Goal: Information Seeking & Learning: Learn about a topic

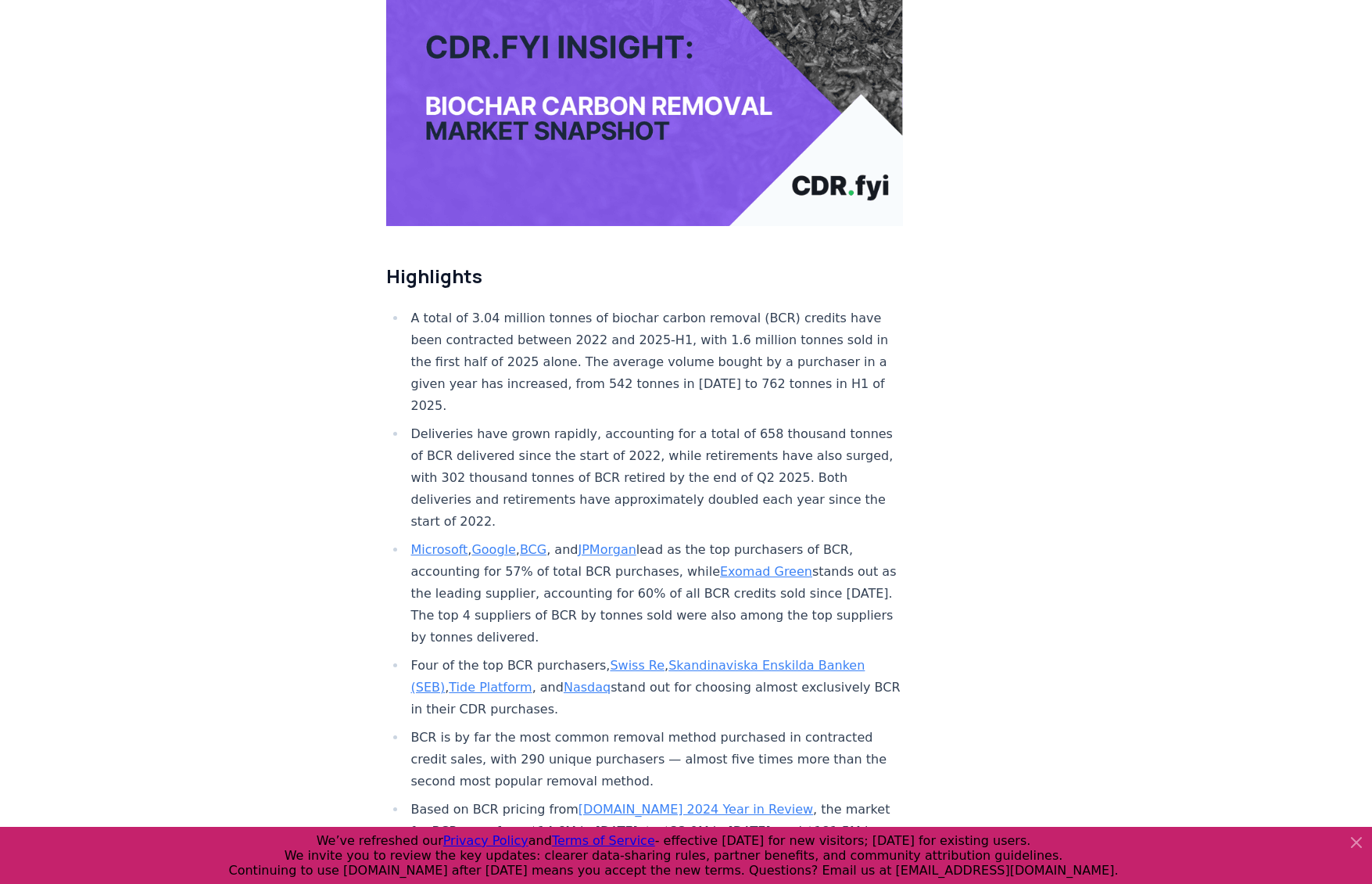
scroll to position [373, 0]
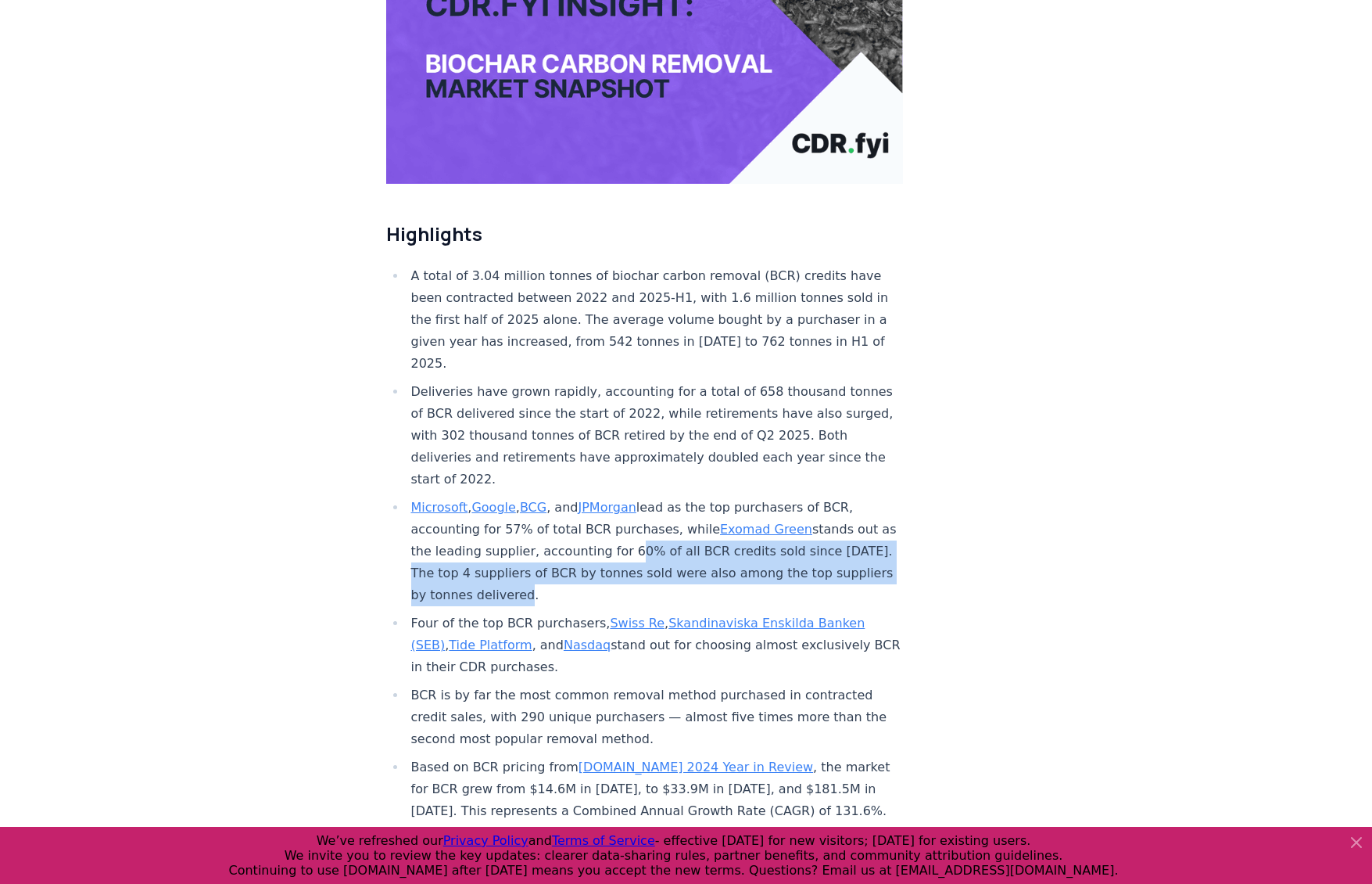
drag, startPoint x: 595, startPoint y: 502, endPoint x: 771, endPoint y: 540, distance: 180.1
click at [771, 540] on li "Microsoft , Google , BCG , and JPMorgan lead as the top purchasers of BCR, acco…" at bounding box center [654, 551] width 497 height 109
drag, startPoint x: 729, startPoint y: 546, endPoint x: 495, endPoint y: 518, distance: 235.7
click at [495, 518] on li "Microsoft , Google , BCG , and JPMorgan lead as the top purchasers of BCR, acco…" at bounding box center [654, 551] width 497 height 109
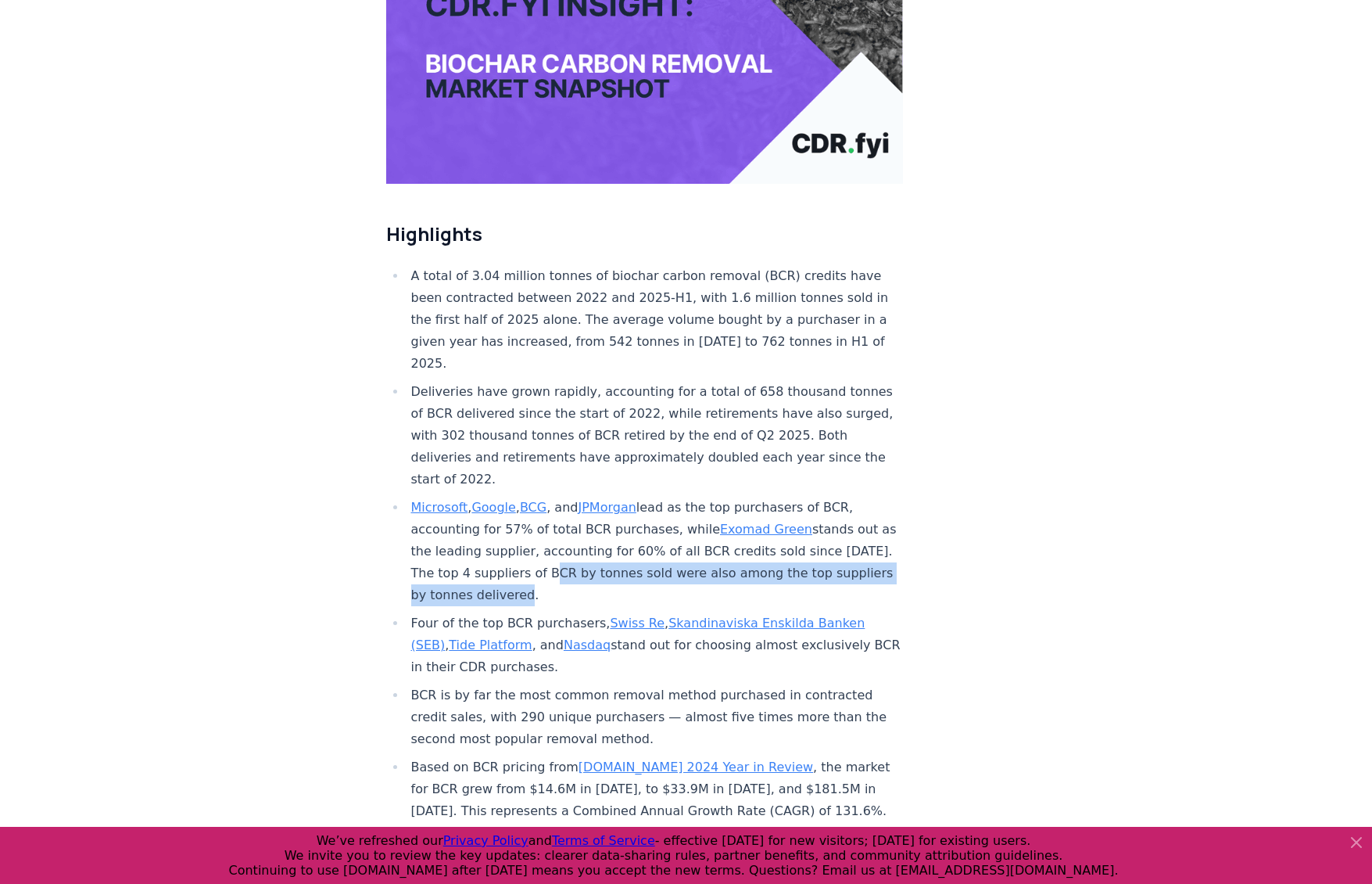
click at [508, 518] on li "Microsoft , Google , BCG , and JPMorgan lead as the top purchasers of BCR, acco…" at bounding box center [654, 551] width 497 height 109
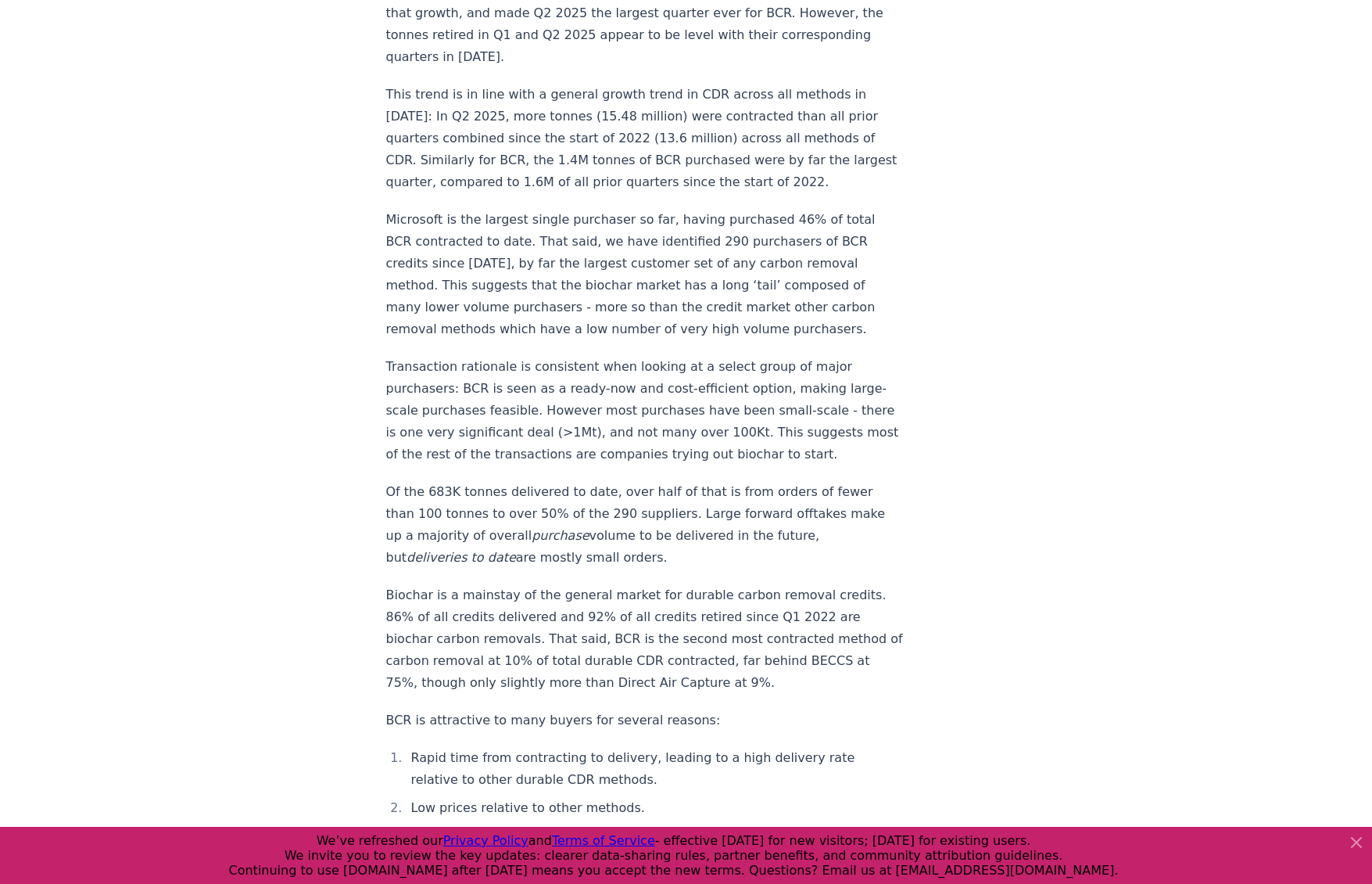
drag, startPoint x: 803, startPoint y: 514, endPoint x: 798, endPoint y: 606, distance: 92.1
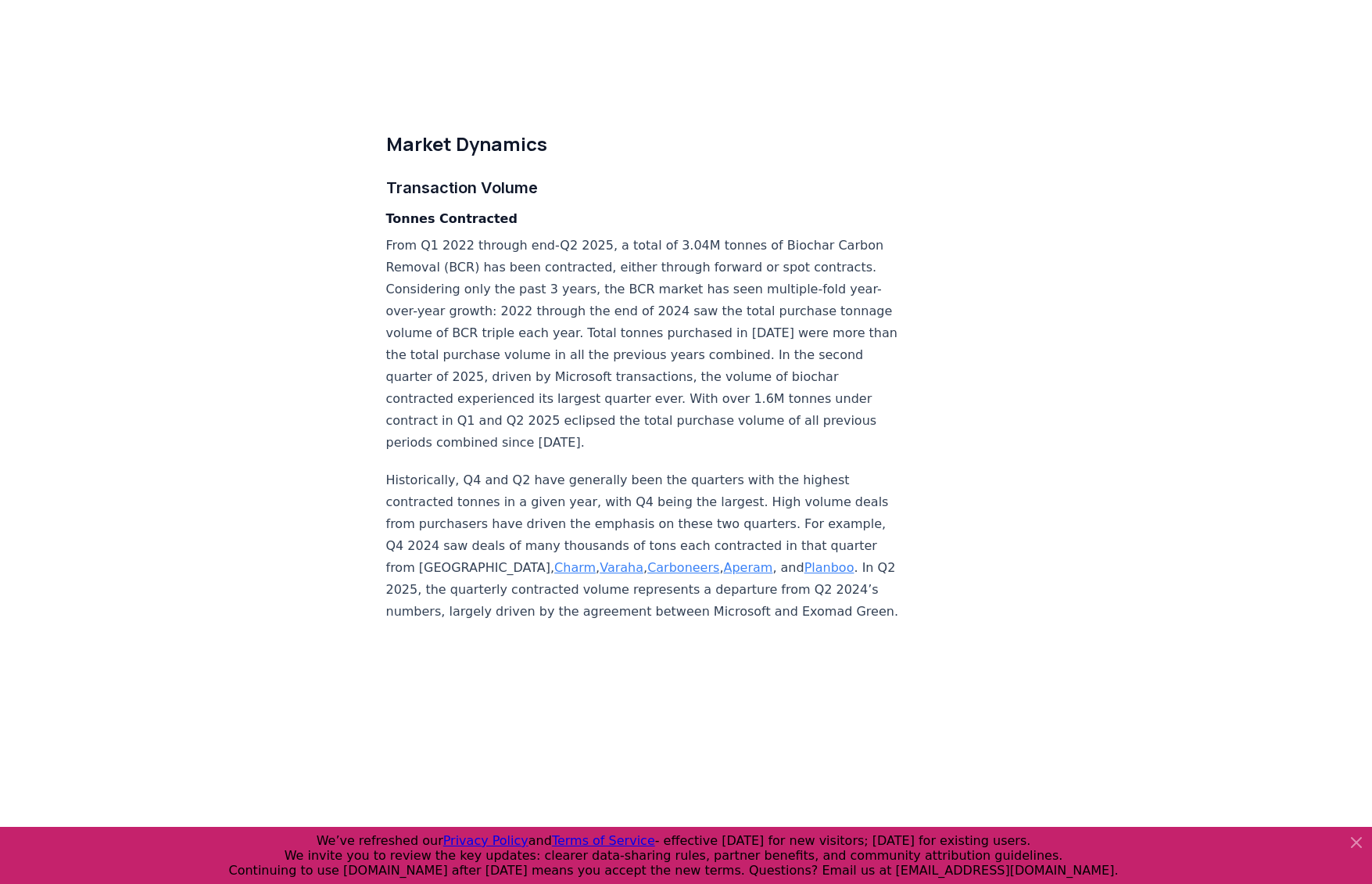
scroll to position [4050, 0]
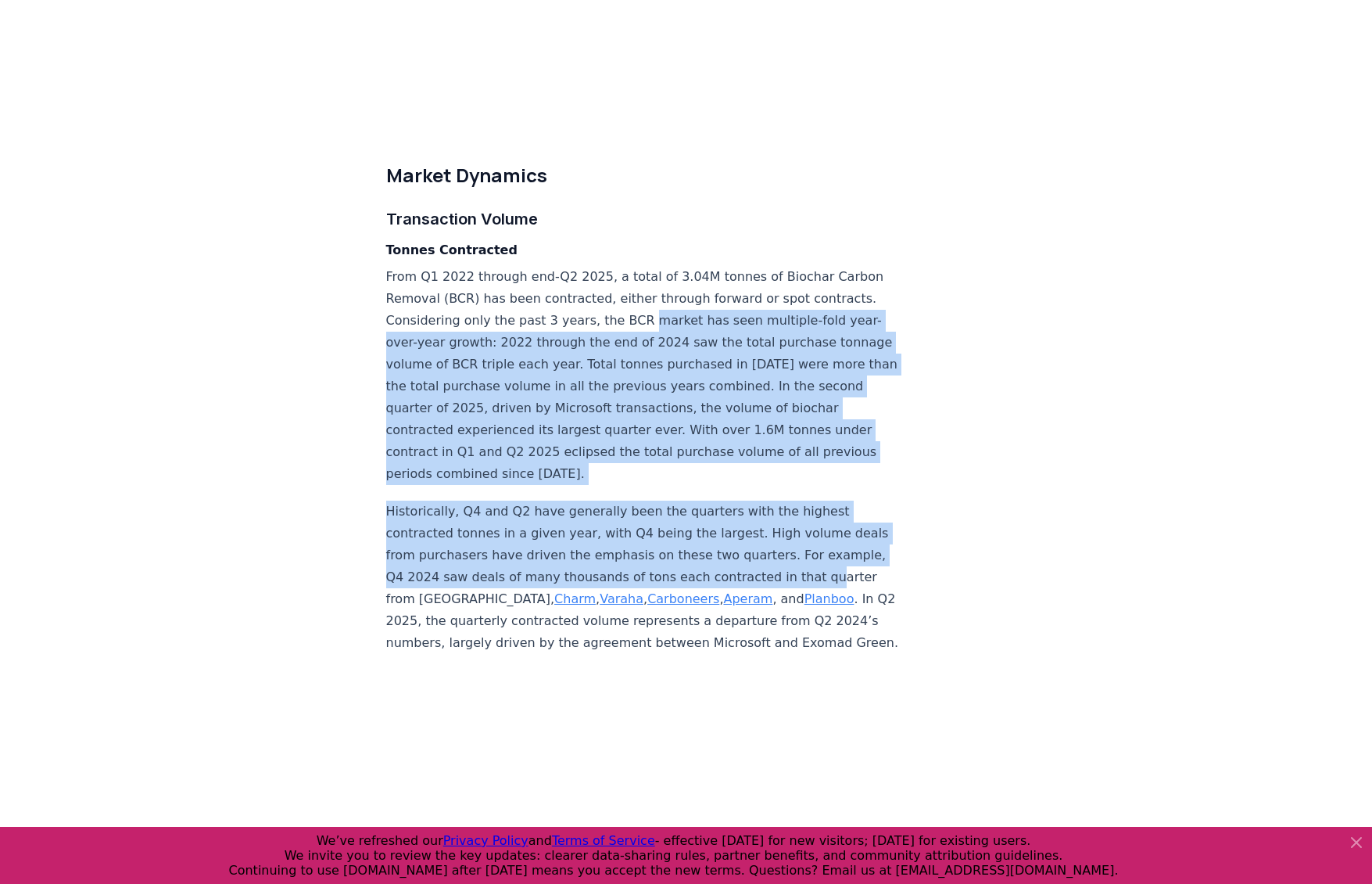
drag, startPoint x: 539, startPoint y: 250, endPoint x: 641, endPoint y: 475, distance: 247.0
click at [641, 501] on p "Historically, Q4 and Q2 have generally been the quarters with the highest contr…" at bounding box center [644, 577] width 518 height 153
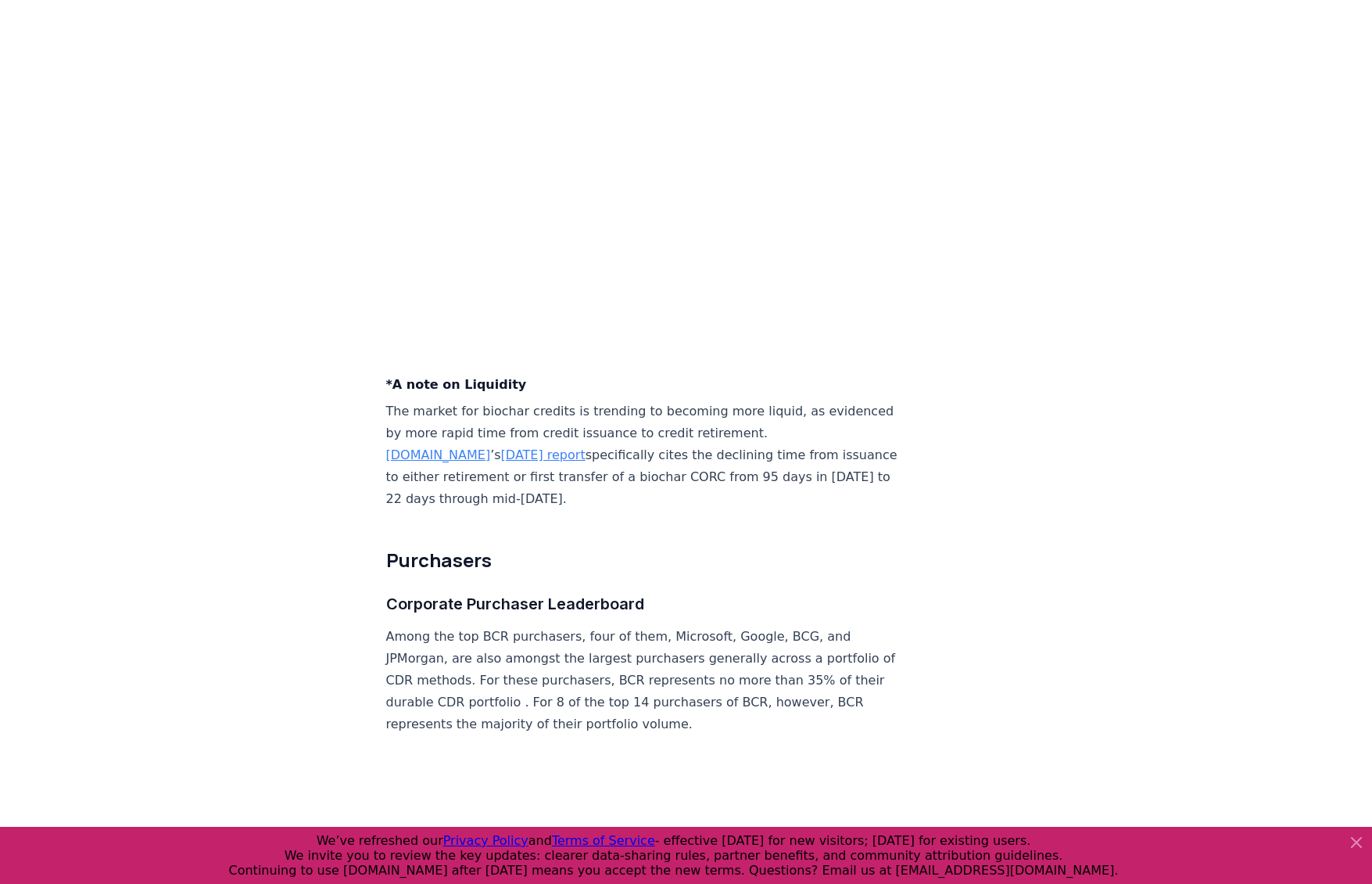
scroll to position [5996, 0]
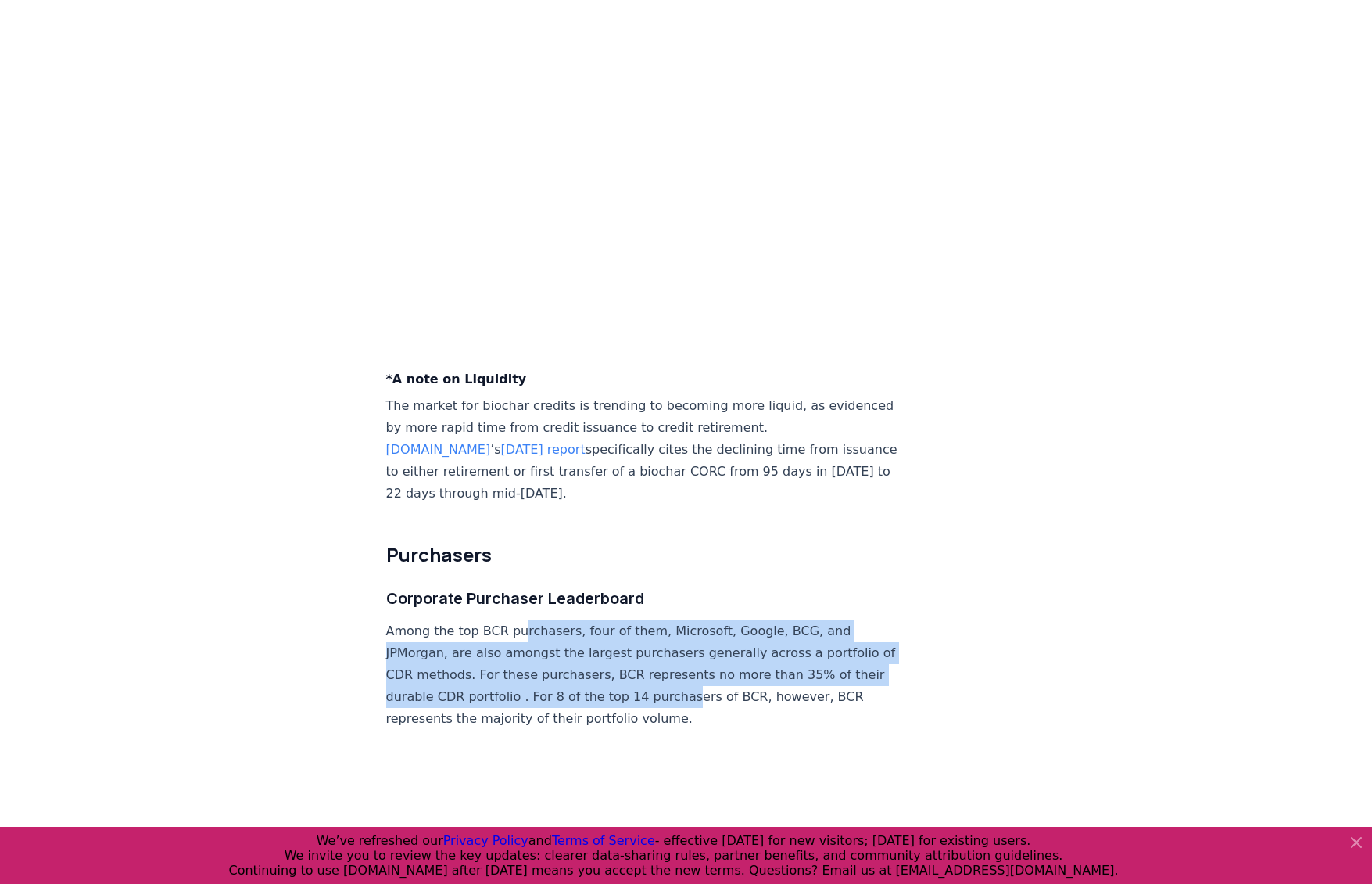
drag, startPoint x: 514, startPoint y: 427, endPoint x: 505, endPoint y: 492, distance: 65.6
click at [505, 620] on p "Among the top BCR purchasers, four of them, Microsoft, Google, BCG, and JPMorga…" at bounding box center [644, 675] width 518 height 109
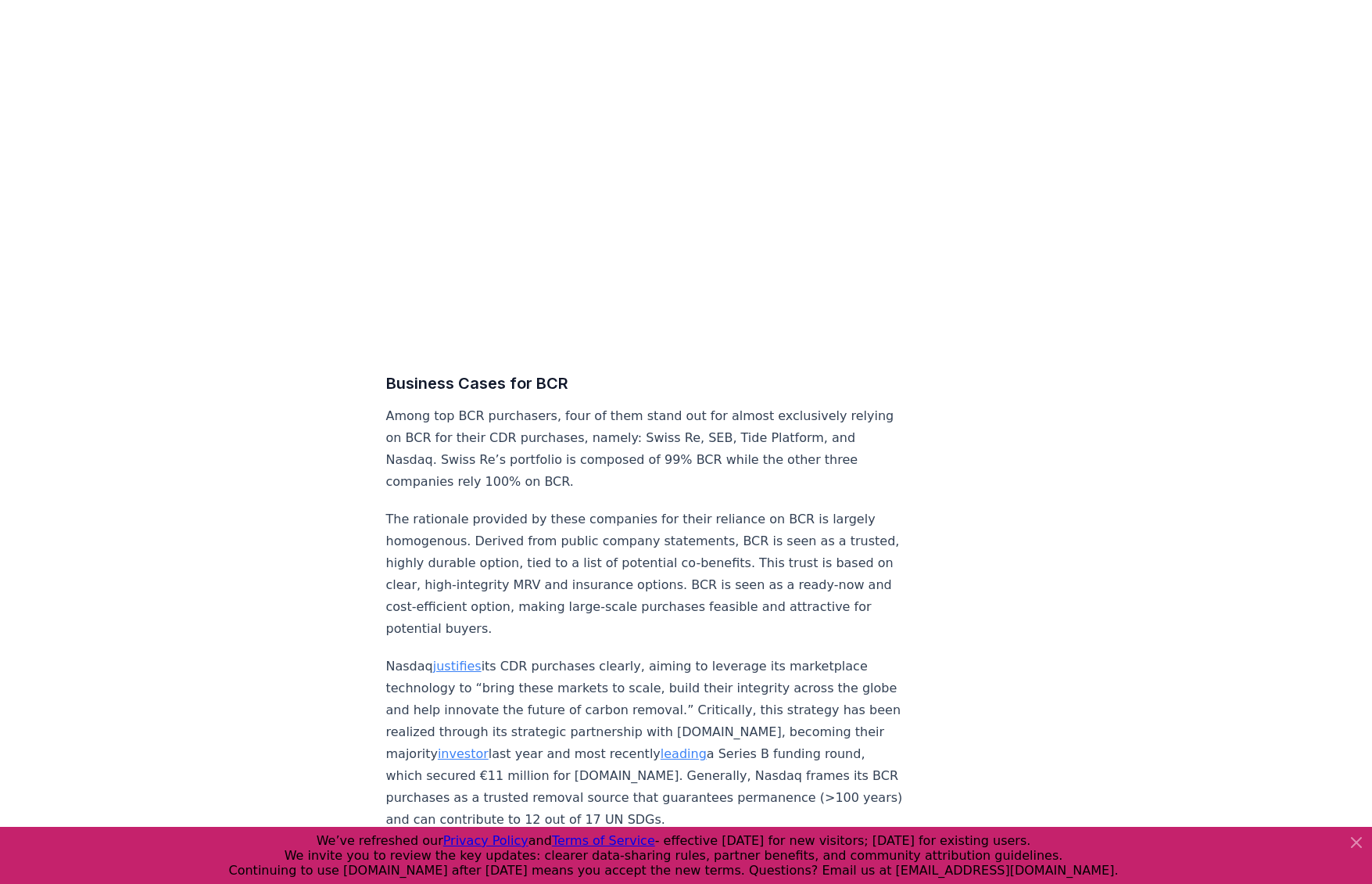
scroll to position [6749, 0]
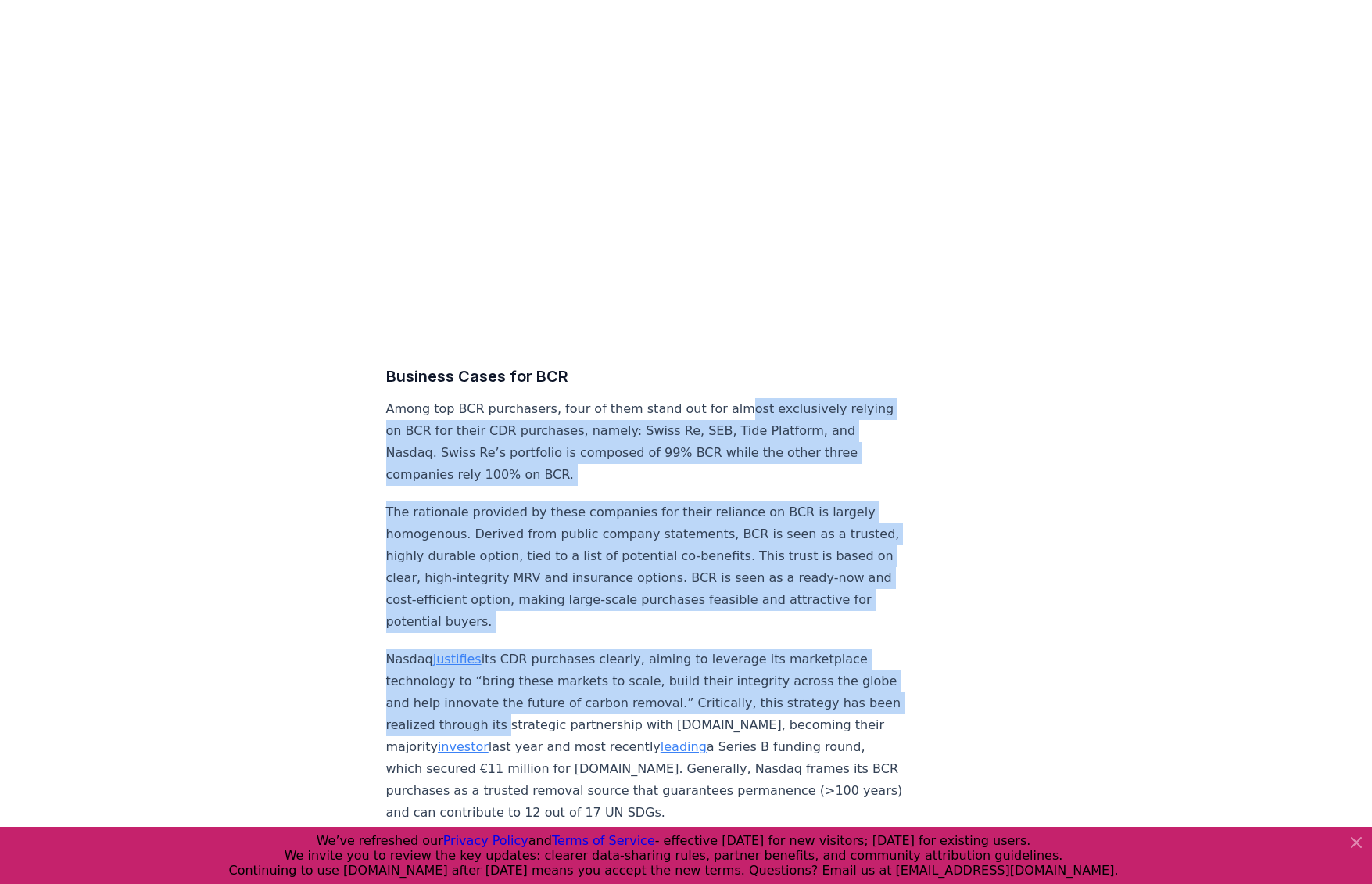
drag, startPoint x: 718, startPoint y: 217, endPoint x: 868, endPoint y: 450, distance: 277.1
click at [885, 648] on p "Nasdaq justifies its CDR purchases clearly, aiming to leverage its marketplace …" at bounding box center [644, 736] width 518 height 175
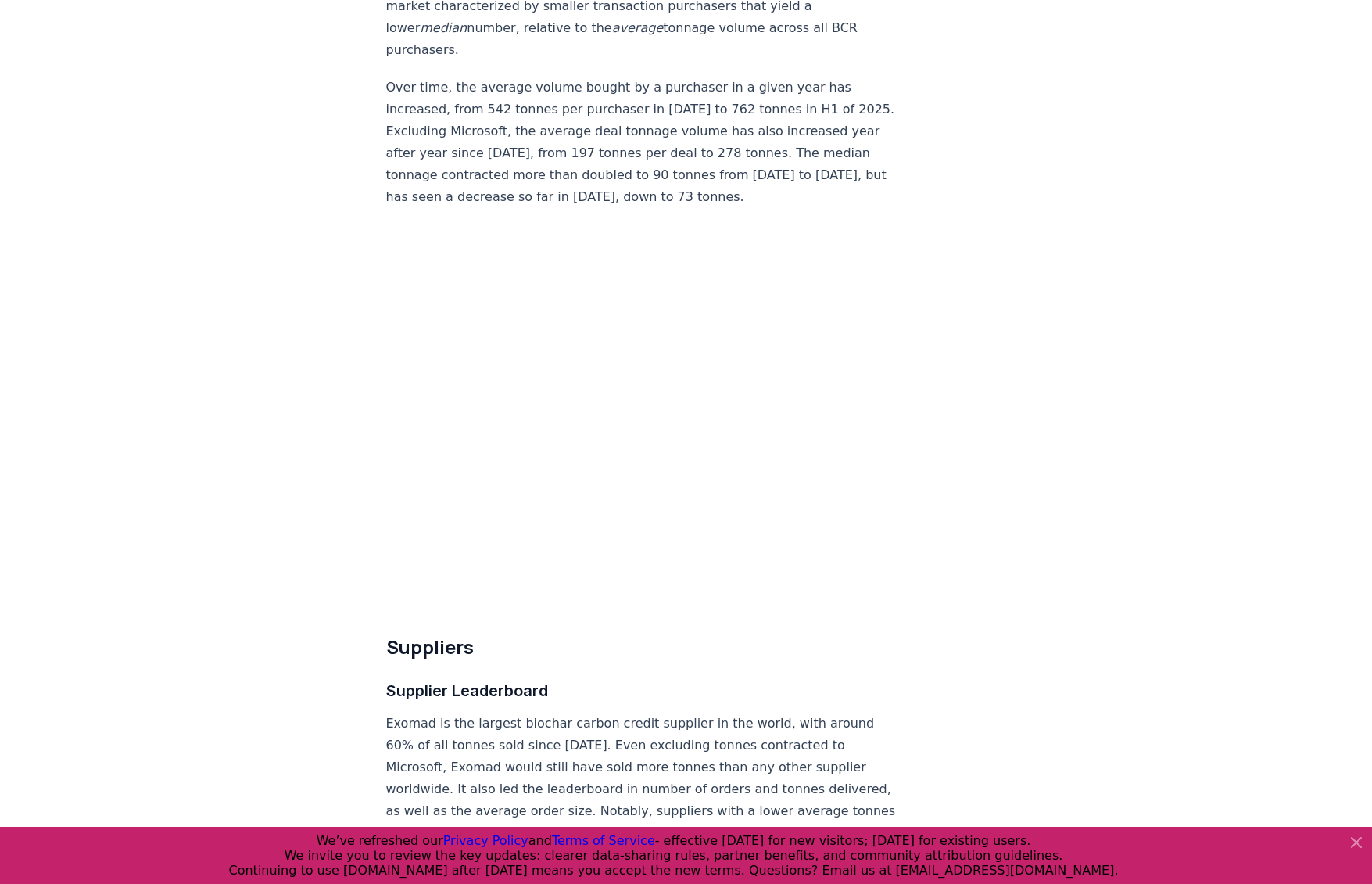
scroll to position [8561, 0]
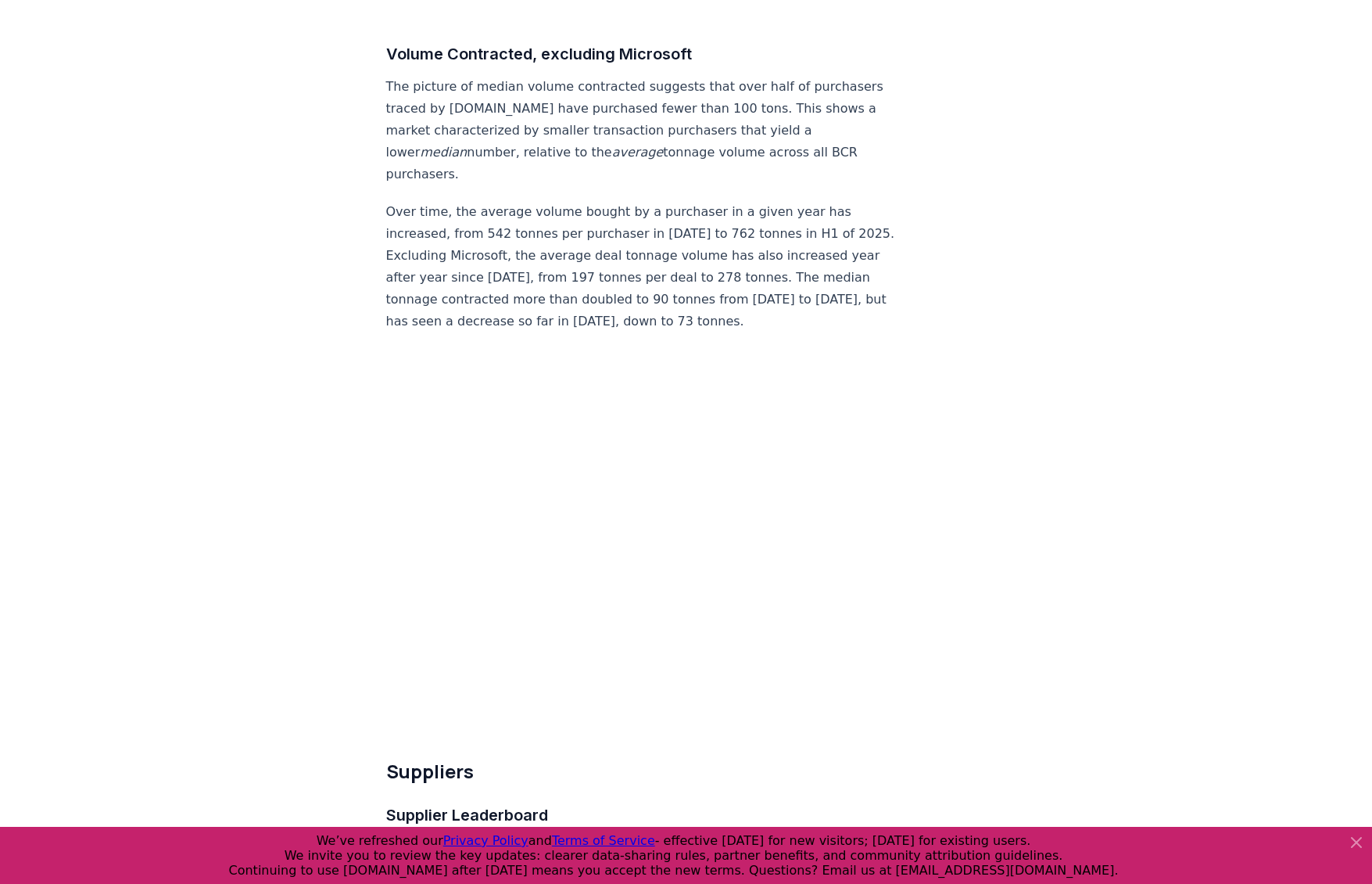
drag, startPoint x: 684, startPoint y: 660, endPoint x: 717, endPoint y: 518, distance: 145.8
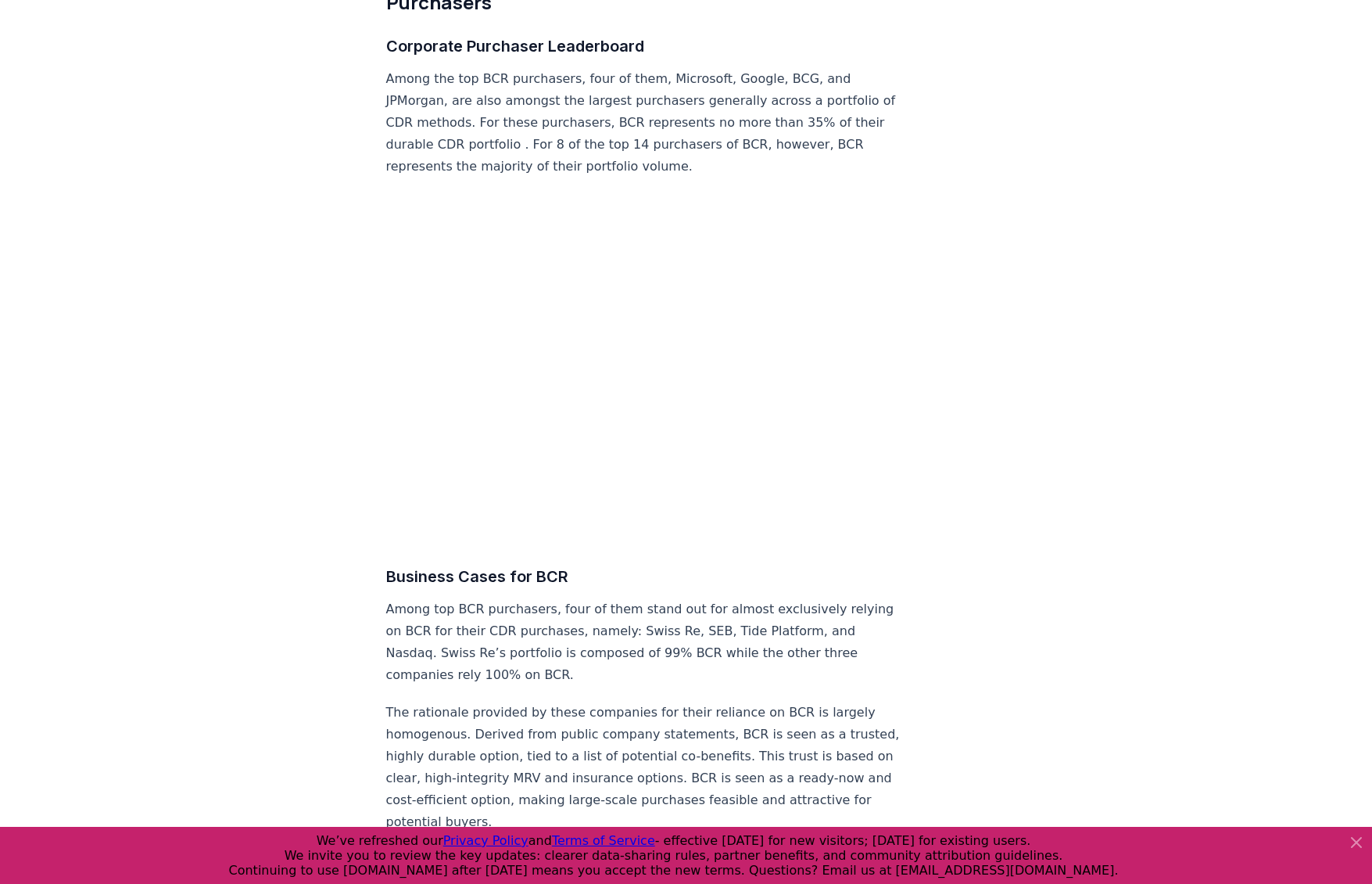
scroll to position [6552, 0]
